Goal: Information Seeking & Learning: Learn about a topic

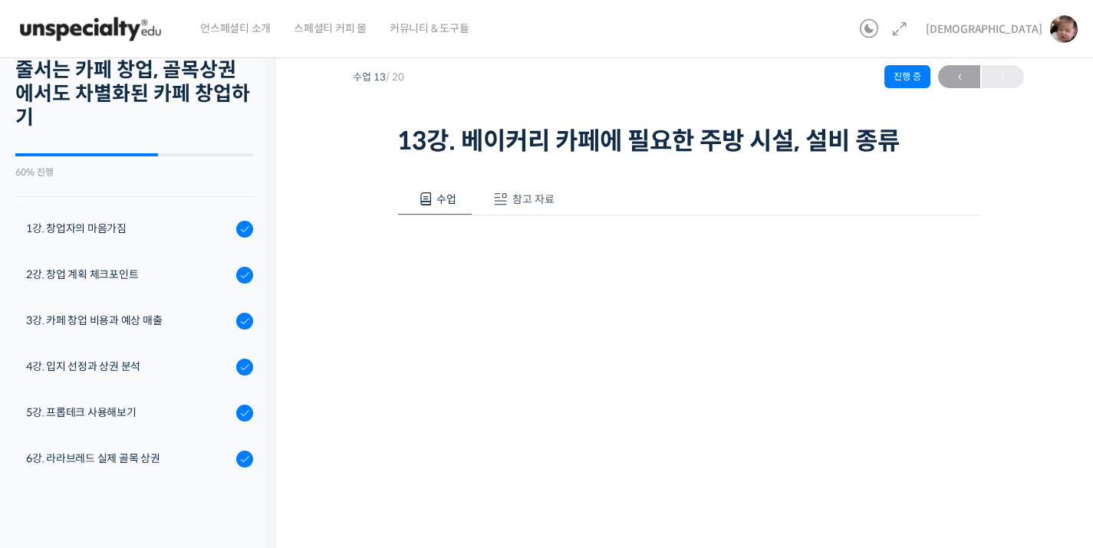
scroll to position [493, 0]
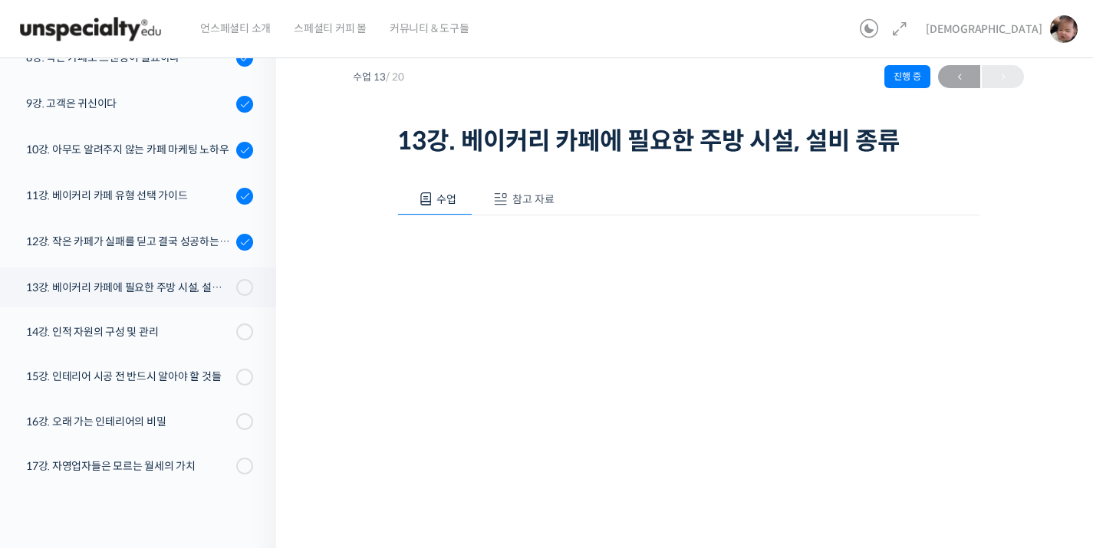
click at [133, 32] on img at bounding box center [90, 29] width 150 height 46
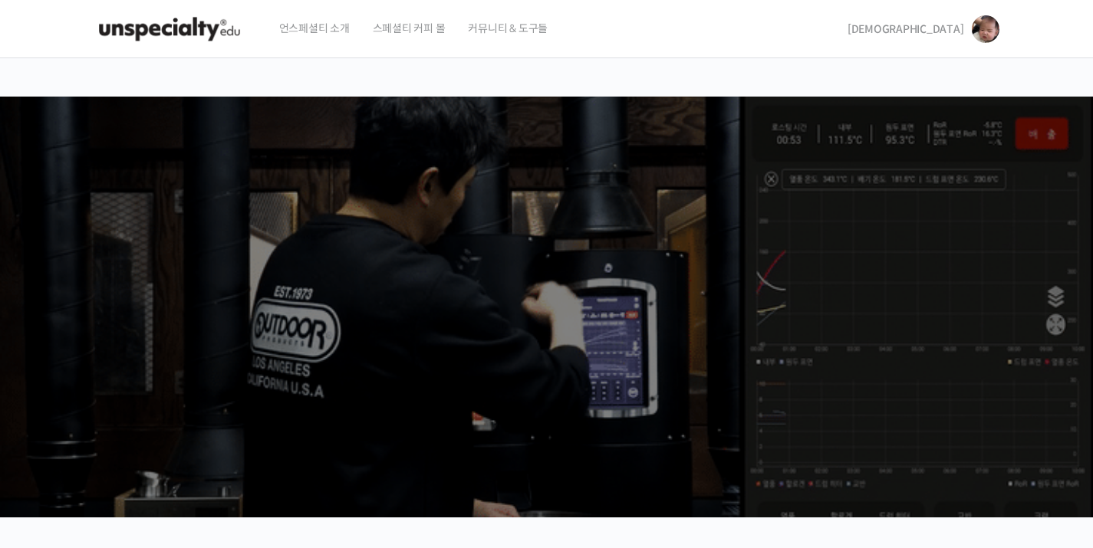
click at [961, 32] on span "[DEMOGRAPHIC_DATA]" at bounding box center [906, 29] width 117 height 14
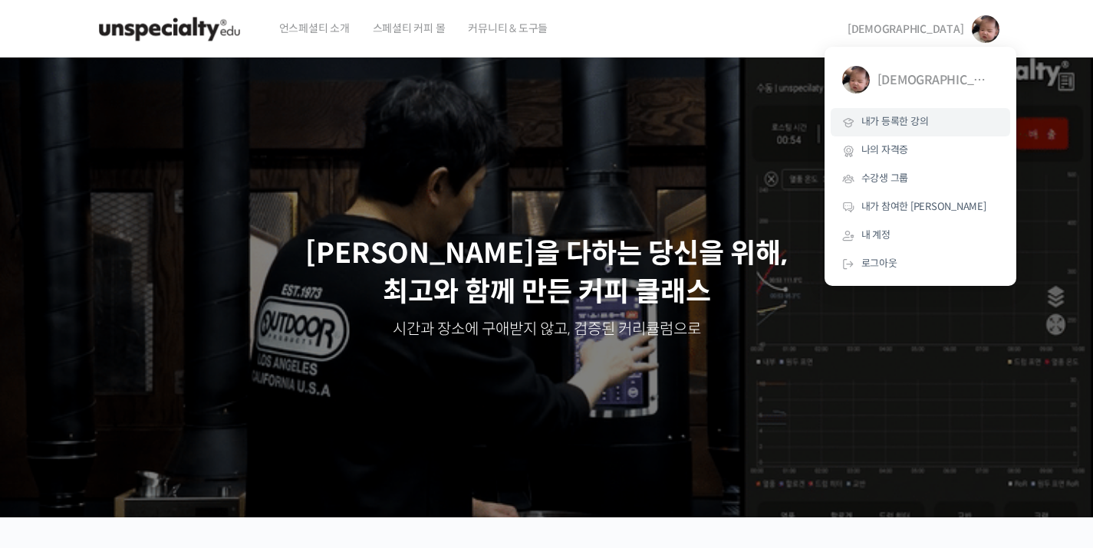
click at [910, 133] on link "내가 등록한 강의" at bounding box center [920, 122] width 179 height 28
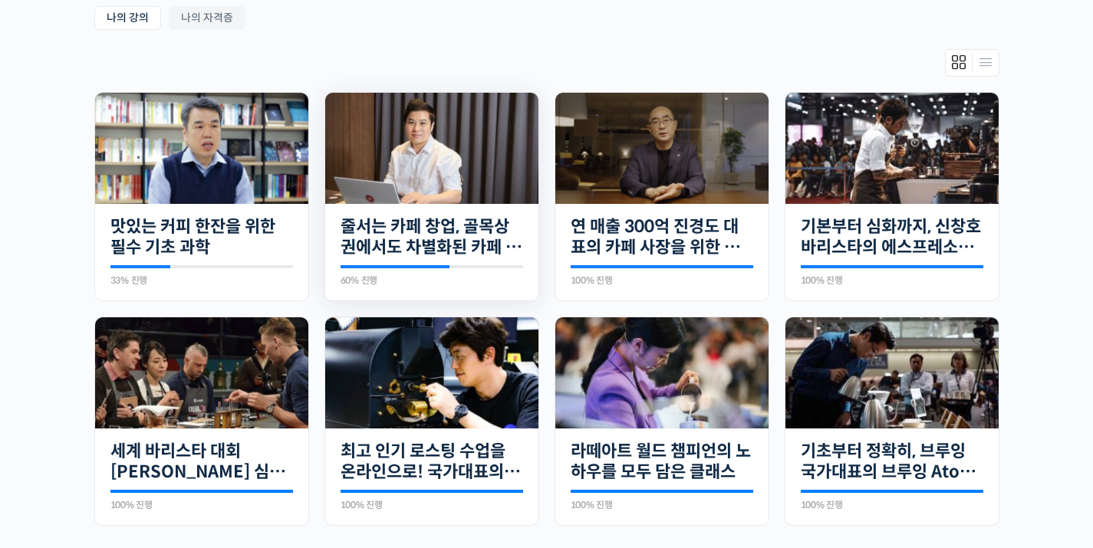
scroll to position [363, 0]
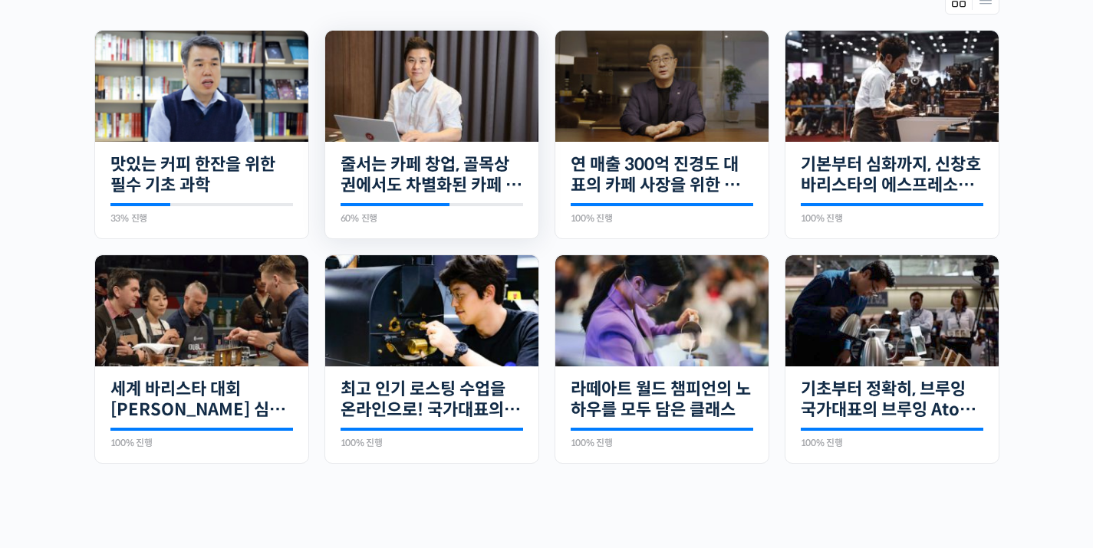
click at [468, 113] on img at bounding box center [431, 86] width 213 height 111
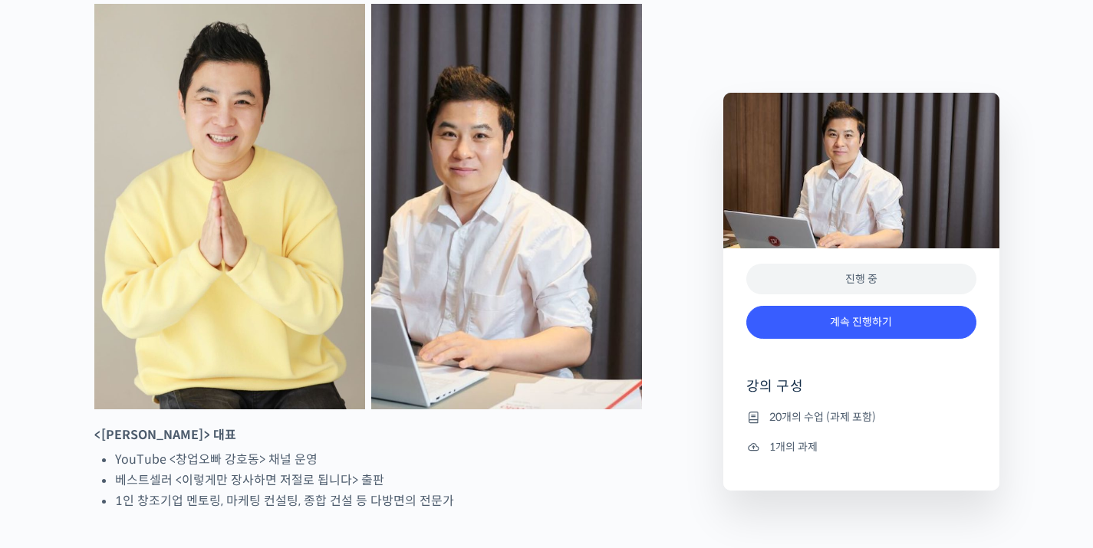
scroll to position [726, 0]
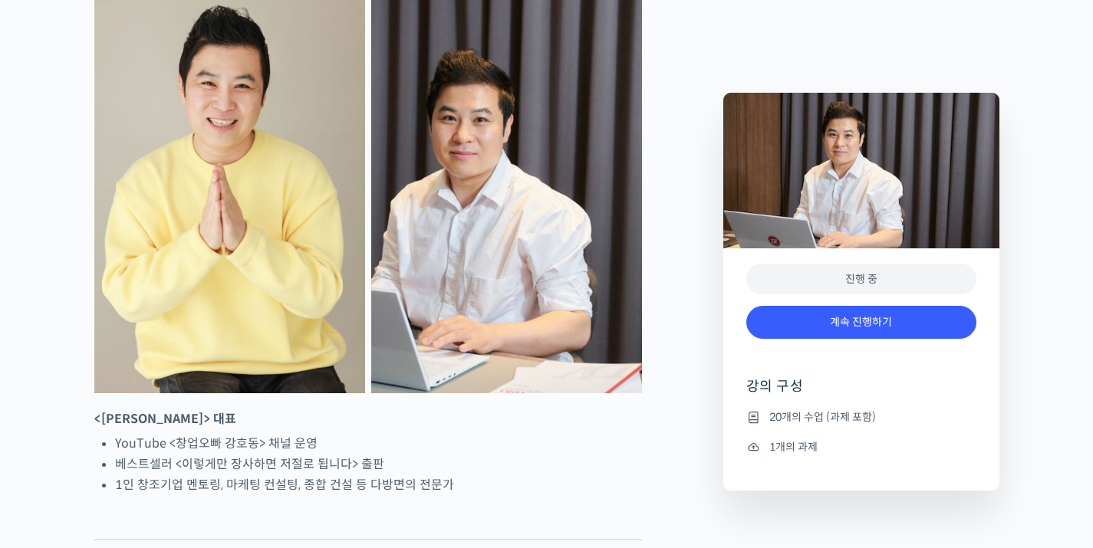
click at [862, 344] on div "계속 진행하기" at bounding box center [861, 330] width 230 height 64
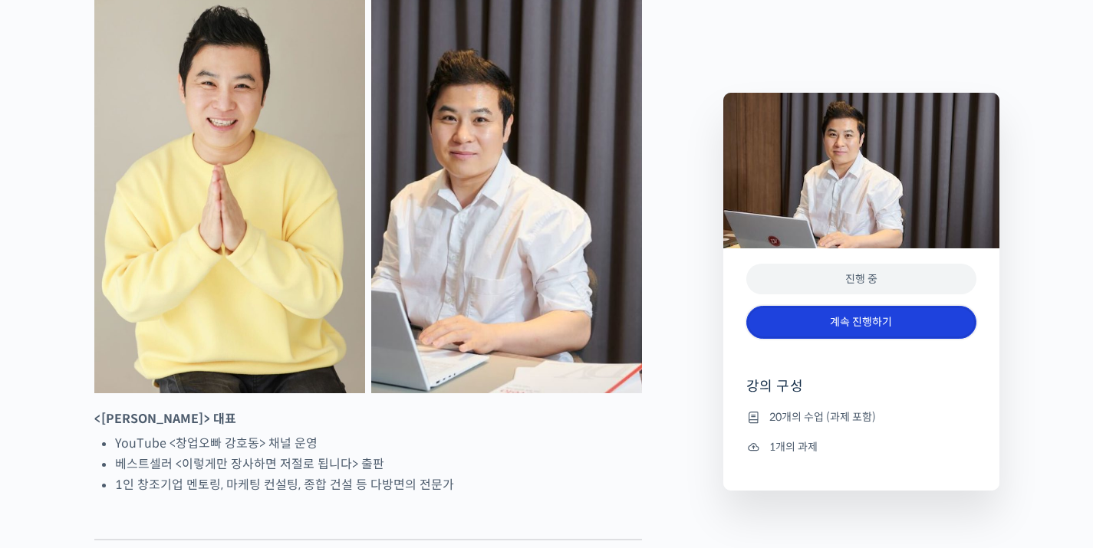
click at [871, 325] on link "계속 진행하기" at bounding box center [861, 322] width 230 height 33
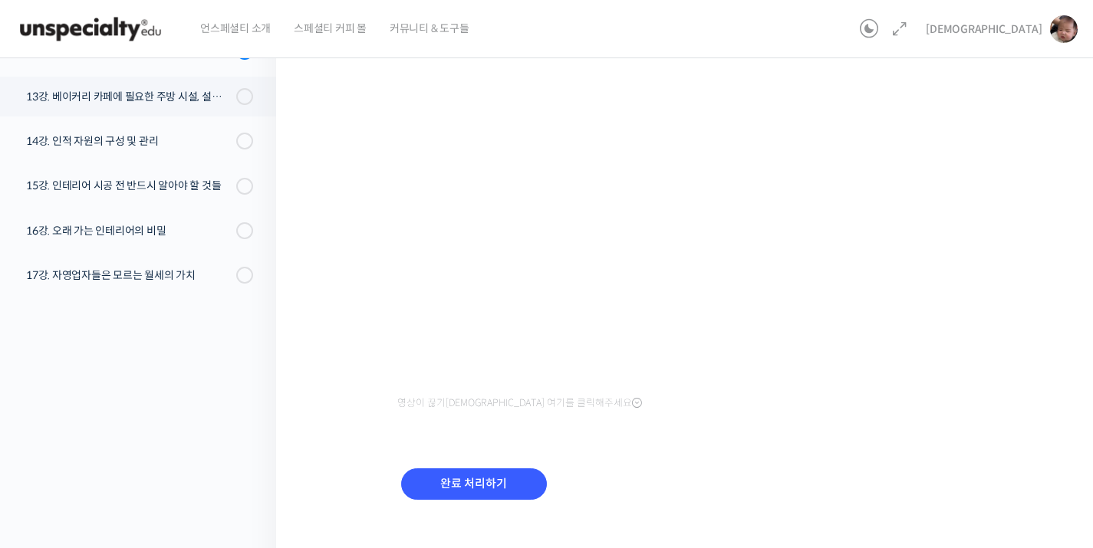
scroll to position [255, 0]
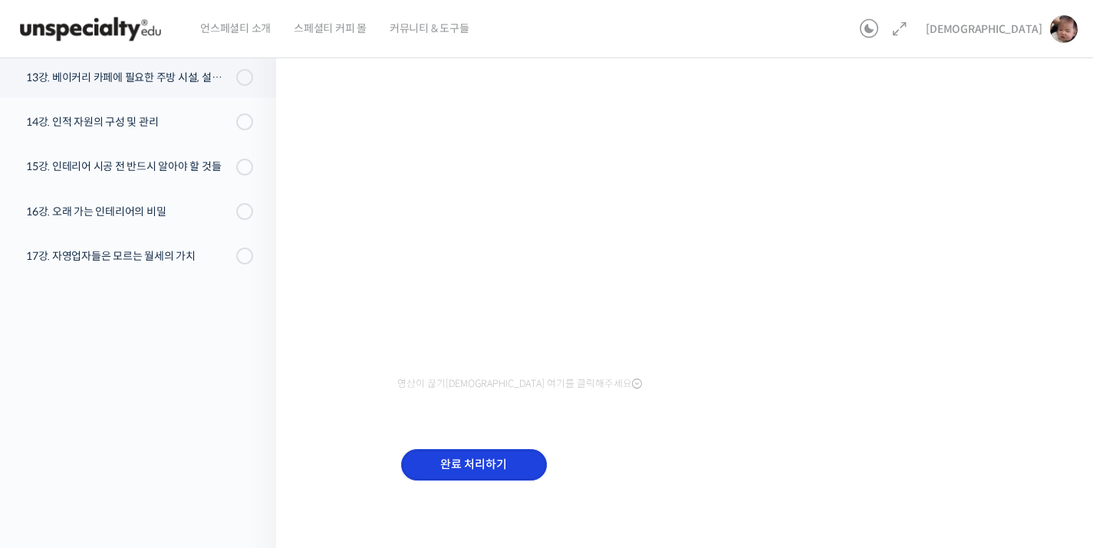
click at [493, 459] on input "완료 처리하기" at bounding box center [474, 464] width 146 height 31
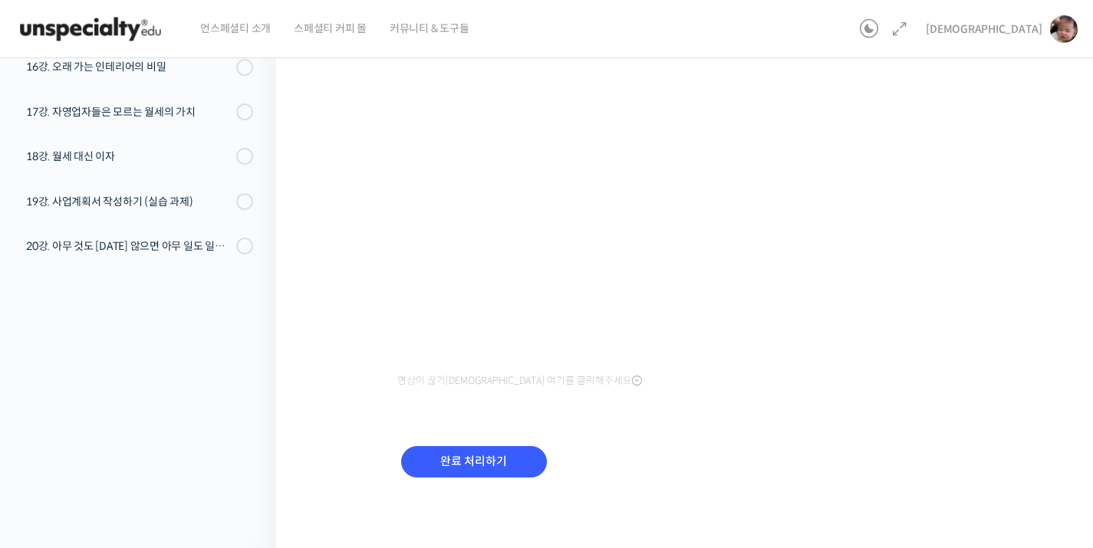
scroll to position [494, 0]
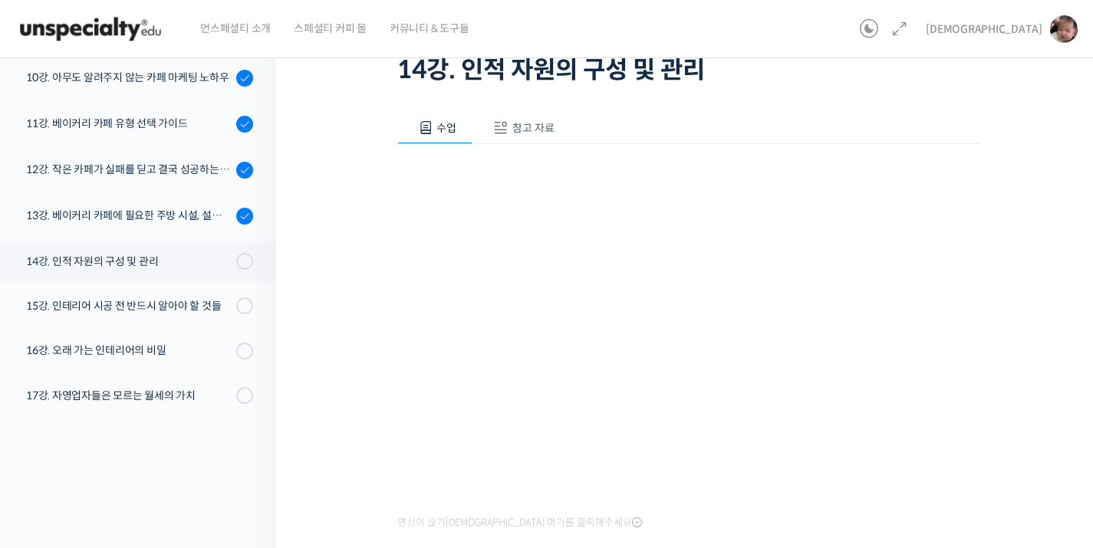
click at [495, 132] on span at bounding box center [500, 127] width 15 height 15
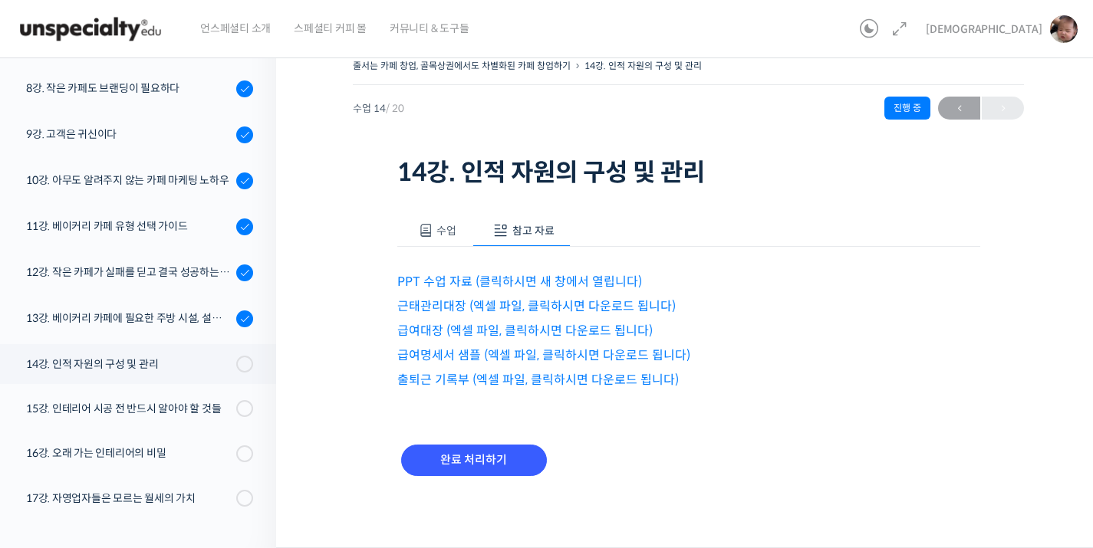
scroll to position [13, 0]
click at [535, 285] on link "PPT 수업 자료 (클릭하시면 새 창에서 열립니다)" at bounding box center [519, 283] width 245 height 16
click at [584, 310] on link "근태관리대장 (엑셀 파일, 클릭하시면 다운로드 됩니다)" at bounding box center [536, 307] width 278 height 16
click at [517, 331] on link "급여대장 (엑셀 파일, 클릭하시면 다운로드 됩니다)" at bounding box center [524, 332] width 255 height 16
click at [568, 361] on link "급여명세서 샘플 (엑셀 파일, 클릭하시면 다운로드 됩니다)" at bounding box center [543, 356] width 293 height 16
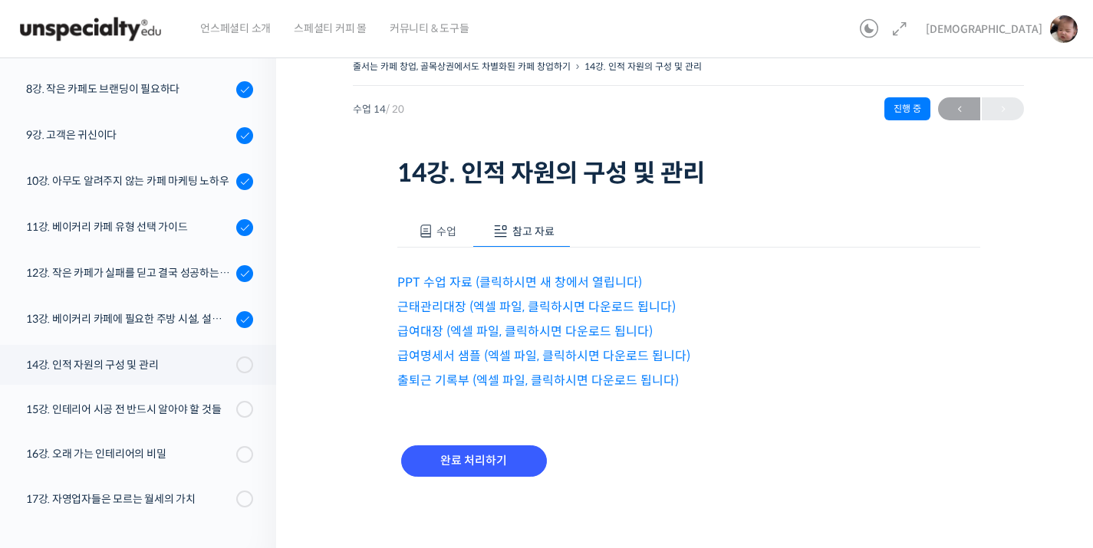
click at [575, 375] on link "출퇴근 기록부 (엑셀 파일, 클릭하시면 다운로드 됩니다)" at bounding box center [537, 381] width 281 height 16
click at [462, 251] on div "PPT 수업 자료 (클릭하시면 새 창에서 열립니다) 근태관리대장 (엑셀 파일, 클릭하시면 다운로드 됩니다) 급여대장 (엑셀 파일, 클릭하시면 …" at bounding box center [688, 319] width 583 height 143
click at [443, 212] on div "수업 참고 자료 영상이 끊기신다면 여기를 클릭해주세요 PPT 수업 자료 (클릭하시면 새 창에서 열립니다) 근태관리대장 (엑셀 파일, 클릭하시면…" at bounding box center [688, 355] width 583 height 324
click at [443, 225] on span "수업" at bounding box center [446, 232] width 20 height 14
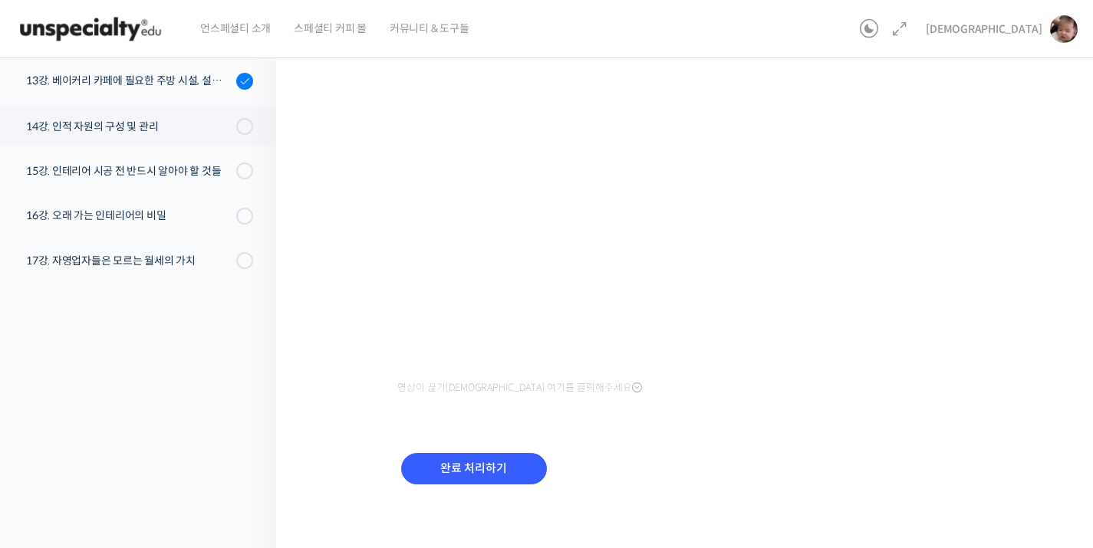
scroll to position [258, 0]
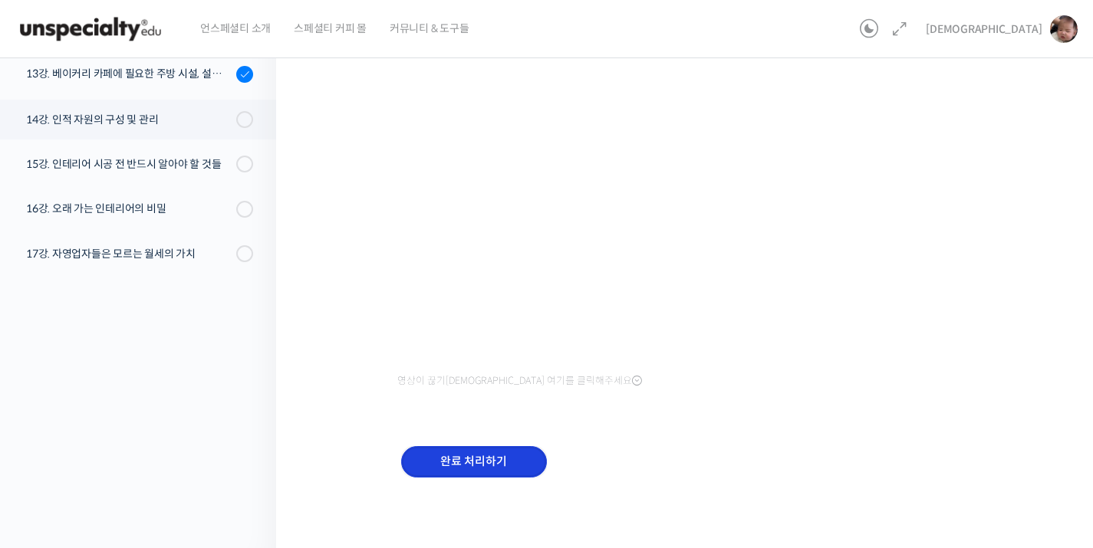
click at [492, 472] on input "완료 처리하기" at bounding box center [474, 461] width 146 height 31
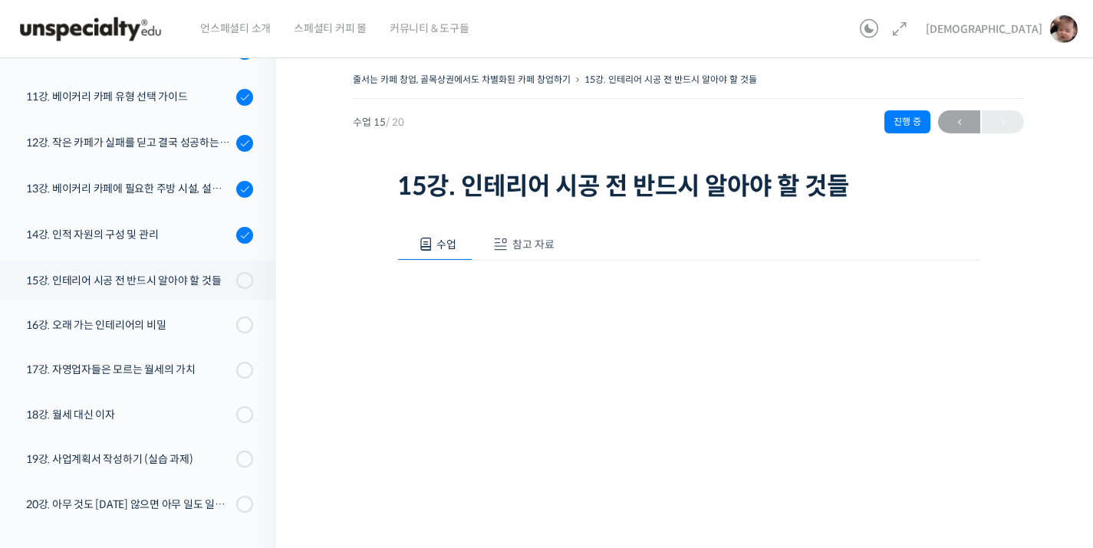
click at [535, 261] on div "영상이 끊기[DEMOGRAPHIC_DATA] 여기를 클릭해주세요" at bounding box center [688, 456] width 583 height 390
click at [545, 246] on span "참고 자료" at bounding box center [533, 245] width 42 height 14
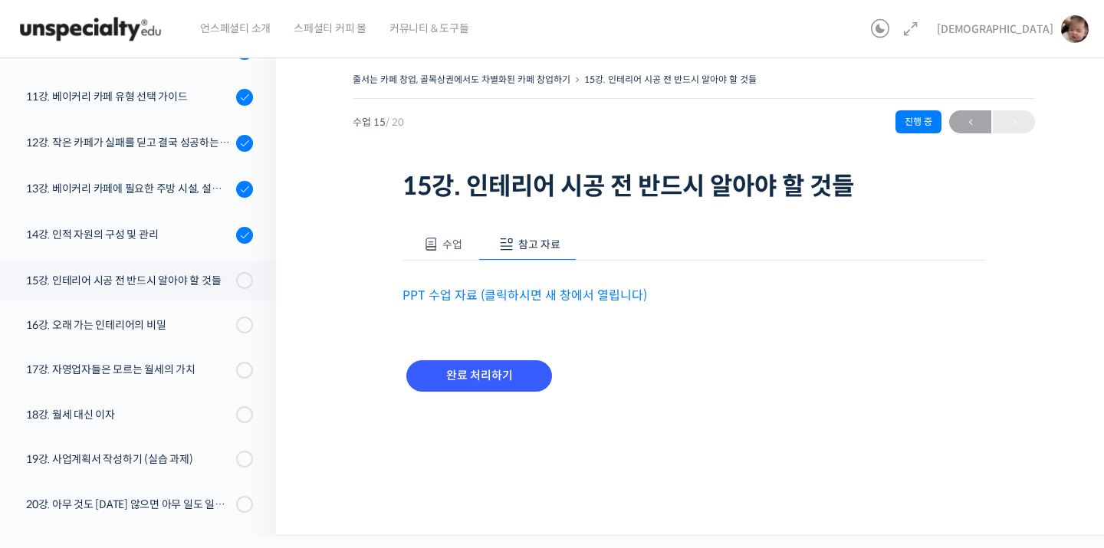
click at [548, 301] on link "PPT 수업 자료 (클릭하시면 새 창에서 열립니다)" at bounding box center [525, 296] width 245 height 16
click at [443, 238] on span "수업" at bounding box center [453, 245] width 20 height 14
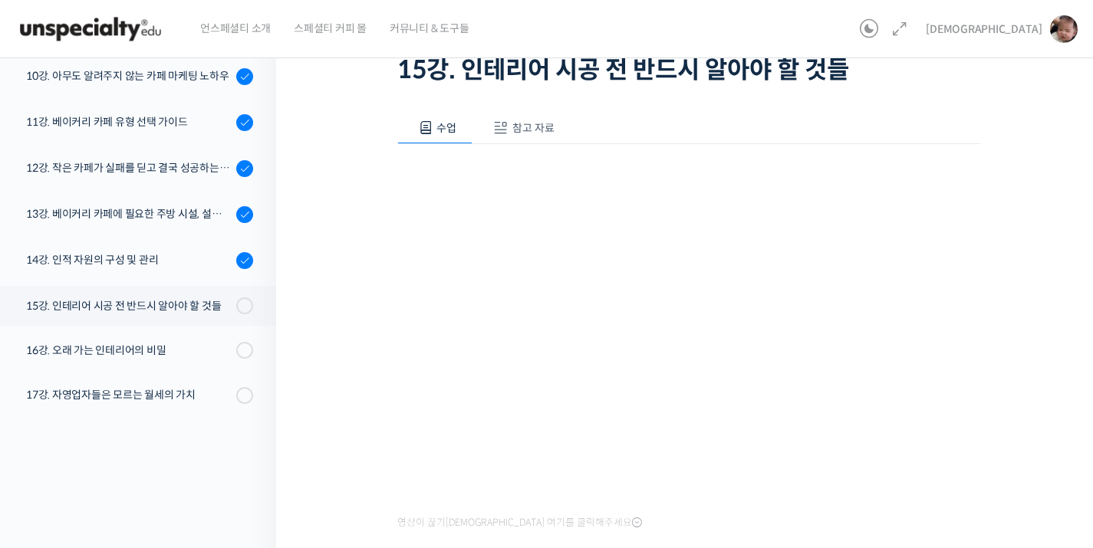
scroll to position [258, 0]
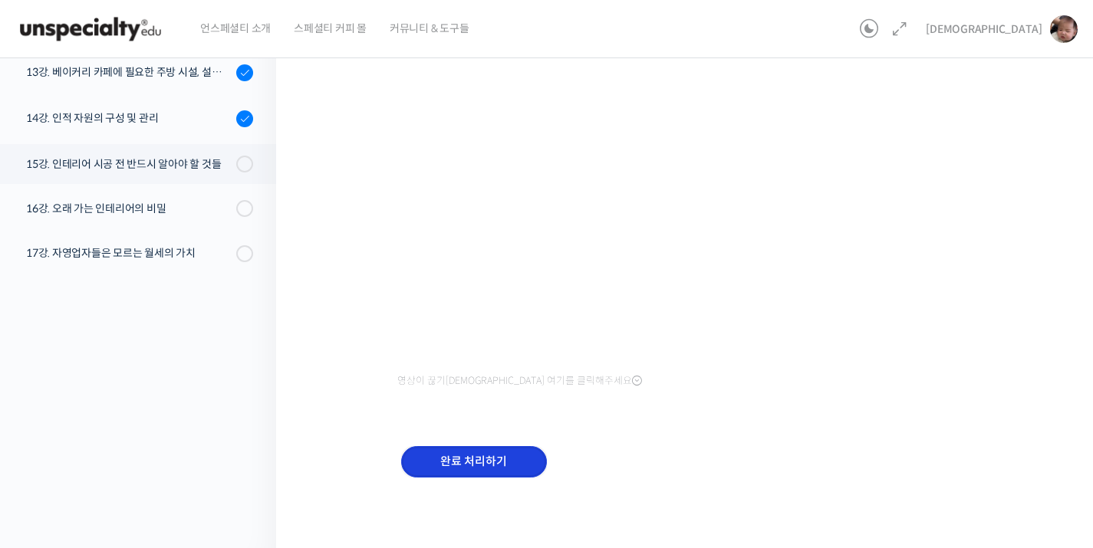
click at [449, 476] on input "완료 처리하기" at bounding box center [474, 461] width 146 height 31
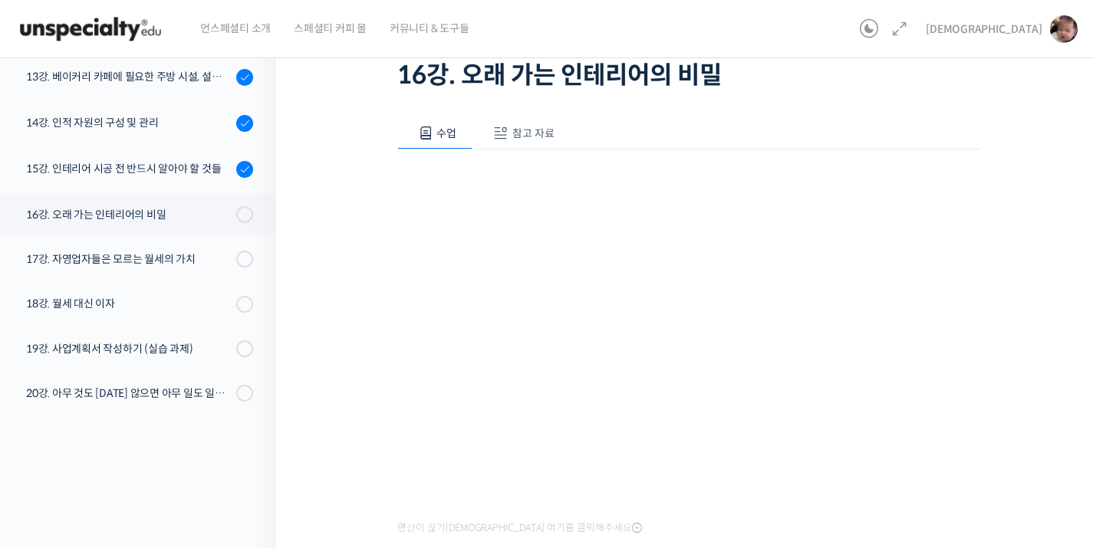
scroll to position [124, 0]
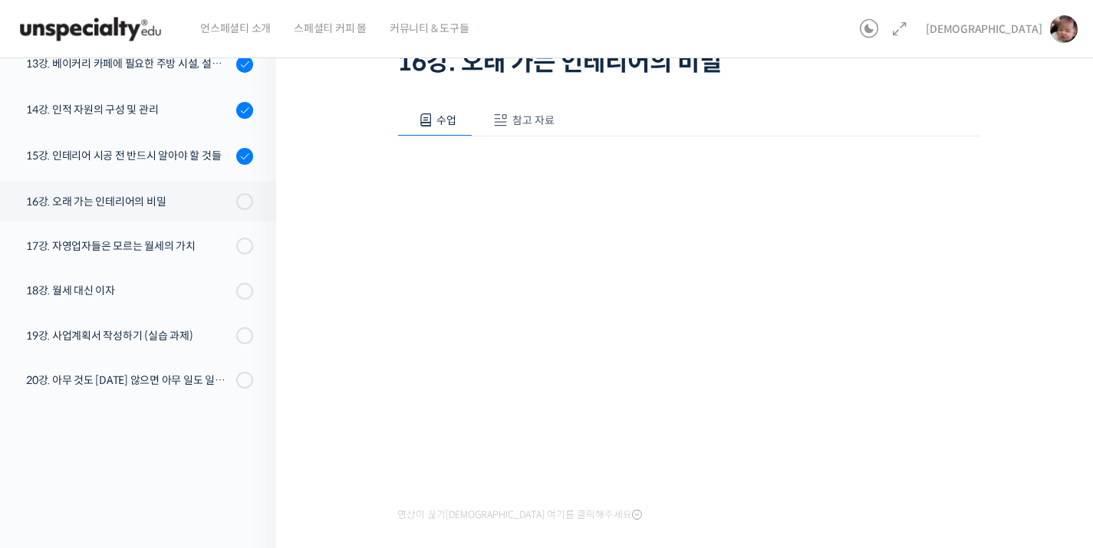
click at [526, 105] on button "참고 자료" at bounding box center [521, 120] width 98 height 32
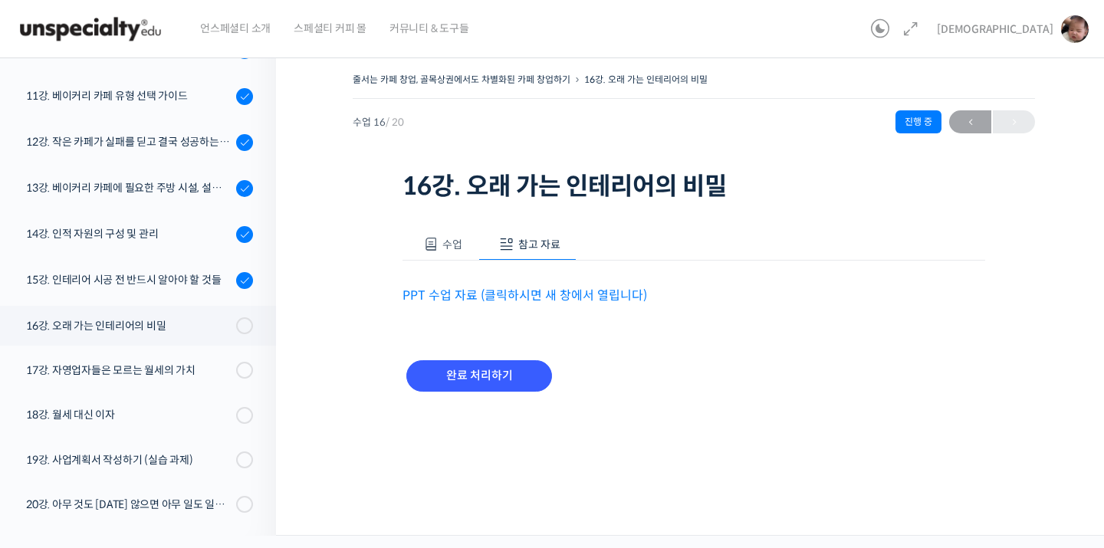
drag, startPoint x: 544, startPoint y: 327, endPoint x: 548, endPoint y: 311, distance: 16.6
click at [546, 315] on div "수업 참고 자료 영상이 끊기[DEMOGRAPHIC_DATA]를 클릭해주세요 PPT 수업 자료 (클릭하시면 새 창에서 열립니다) 완료 처리하기" at bounding box center [694, 319] width 583 height 226
click at [548, 310] on div "수업 참고 자료 영상이 끊기[DEMOGRAPHIC_DATA]를 클릭해주세요 PPT 수업 자료 (클릭하시면 새 창에서 열립니다) 완료 처리하기" at bounding box center [694, 319] width 583 height 226
click at [559, 301] on link "PPT 수업 자료 (클릭하시면 새 창에서 열립니다)" at bounding box center [525, 296] width 245 height 16
click at [454, 246] on span "수업" at bounding box center [453, 245] width 20 height 14
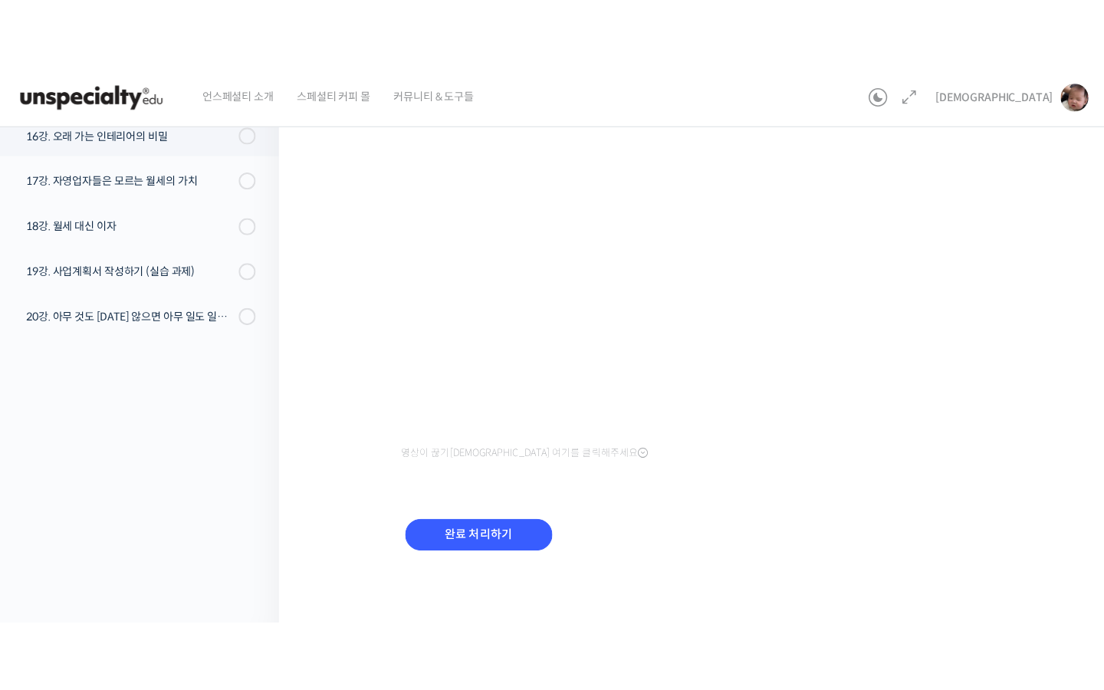
scroll to position [496, 0]
